Goal: Check status: Check status

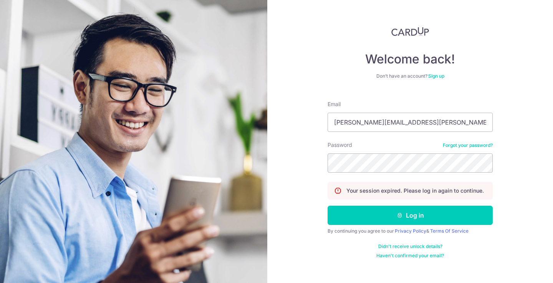
click at [328, 206] on button "Log in" at bounding box center [410, 215] width 165 height 19
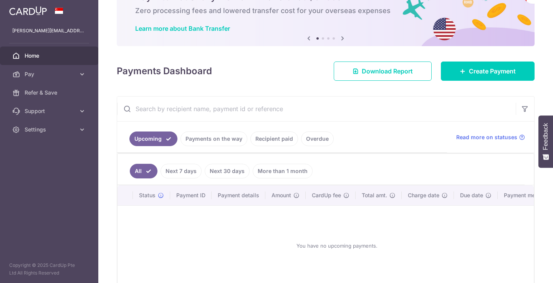
scroll to position [56, 0]
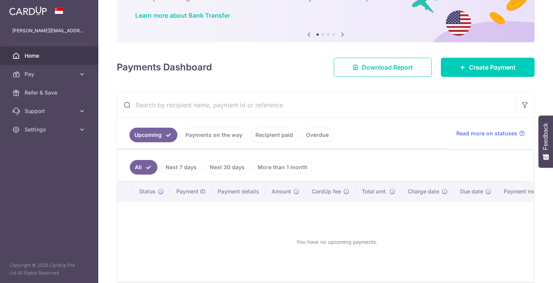
click at [239, 135] on link "Payments on the way" at bounding box center [214, 135] width 67 height 15
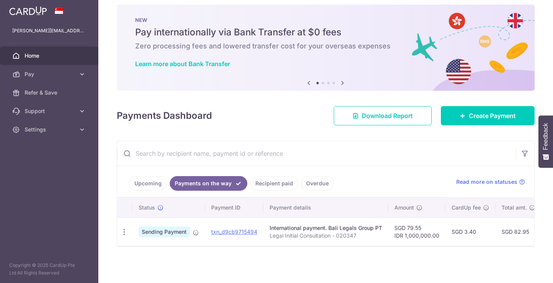
scroll to position [0, 0]
click at [262, 185] on link "Recipient paid" at bounding box center [274, 183] width 48 height 15
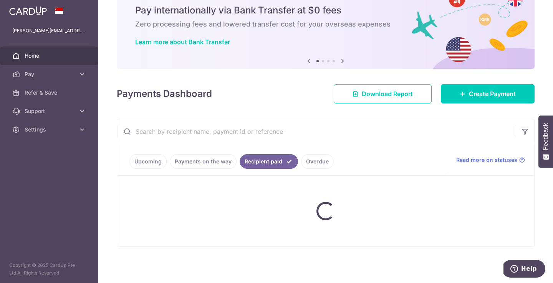
scroll to position [56, 0]
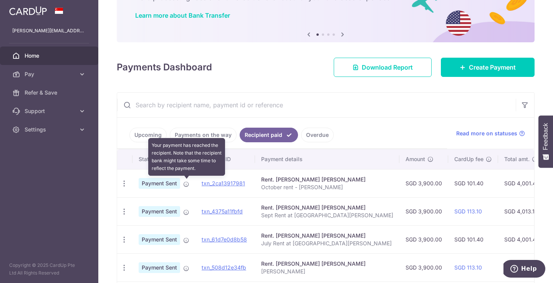
click at [186, 183] on icon at bounding box center [186, 184] width 6 height 6
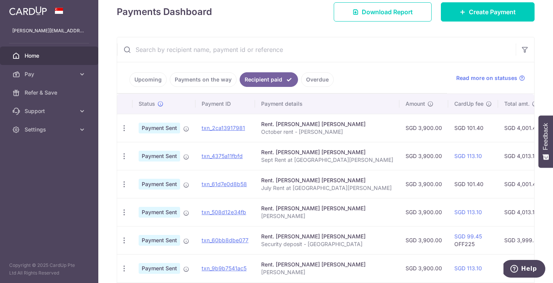
scroll to position [131, 0]
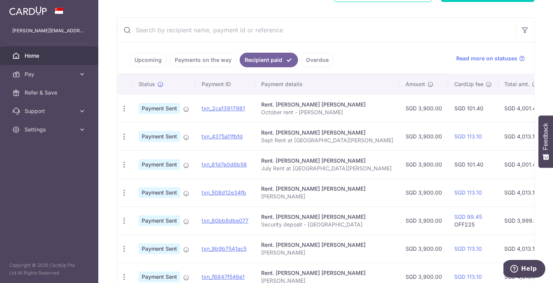
click at [311, 59] on link "Overdue" at bounding box center [317, 60] width 33 height 15
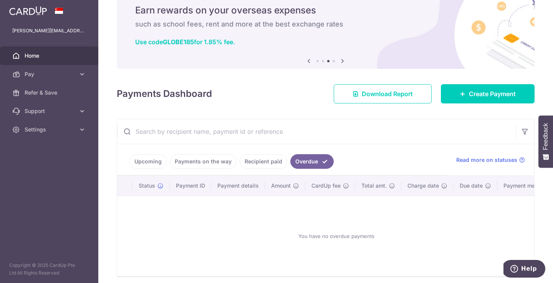
scroll to position [60, 0]
